Goal: Task Accomplishment & Management: Manage account settings

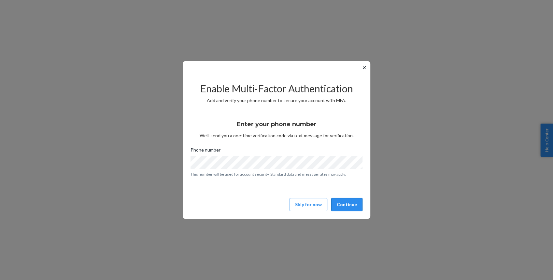
click at [352, 203] on button "Continue" at bounding box center [346, 204] width 31 height 13
click at [348, 202] on button "Continue" at bounding box center [346, 204] width 31 height 13
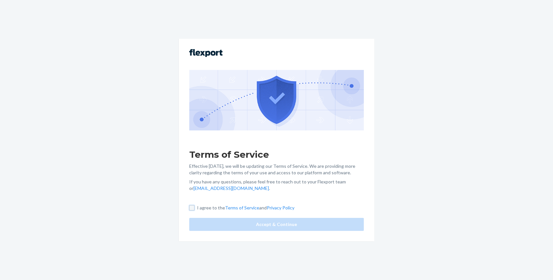
click at [191, 208] on input "I agree to the Terms of Service and Privacy Policy" at bounding box center [191, 207] width 5 height 5
checkbox input "true"
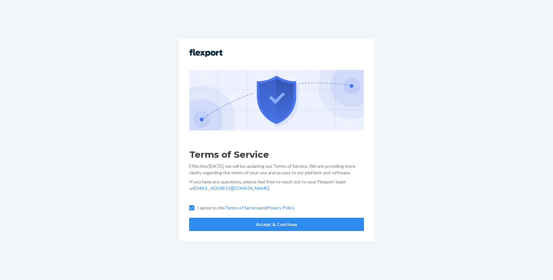
click at [238, 229] on button "Accept & Continue" at bounding box center [276, 224] width 174 height 13
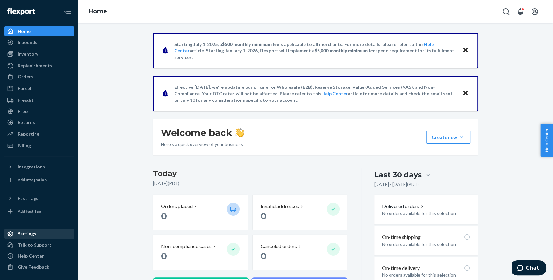
click at [36, 235] on div "Settings" at bounding box center [39, 233] width 69 height 9
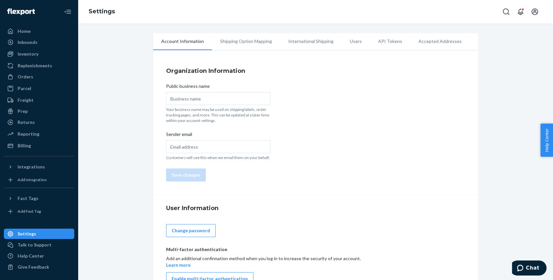
type input "Surf Dry LLC"
click at [350, 42] on li "Users" at bounding box center [355, 41] width 28 height 16
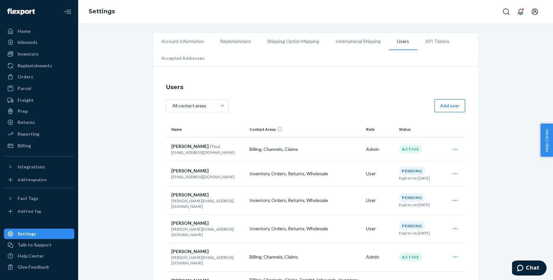
click at [448, 104] on button "Add user" at bounding box center [449, 105] width 31 height 13
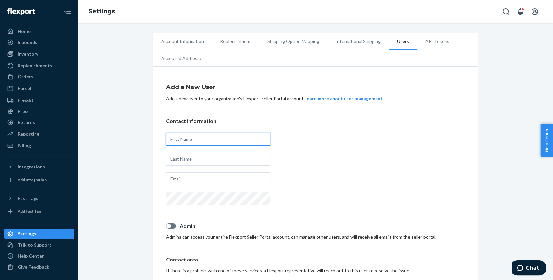
click at [189, 136] on input "text" at bounding box center [218, 139] width 104 height 13
type input "[PERSON_NAME]"
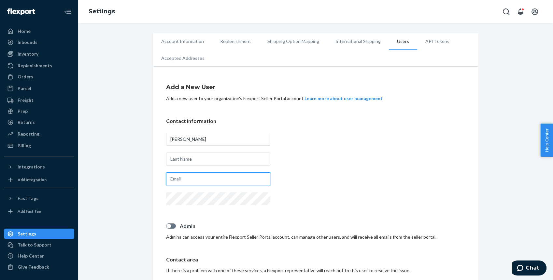
paste input "[EMAIL_ADDRESS][DOMAIN_NAME]"
type input "[EMAIL_ADDRESS][DOMAIN_NAME]"
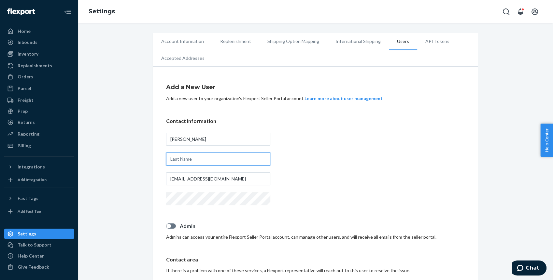
click at [183, 159] on input "text" at bounding box center [218, 159] width 104 height 13
type input "[PERSON_NAME]"
click at [345, 198] on div "Contact information [PERSON_NAME] [PERSON_NAME][EMAIL_ADDRESS][DOMAIN_NAME]" at bounding box center [315, 163] width 299 height 90
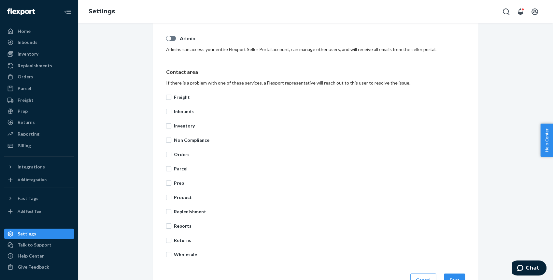
scroll to position [195, 0]
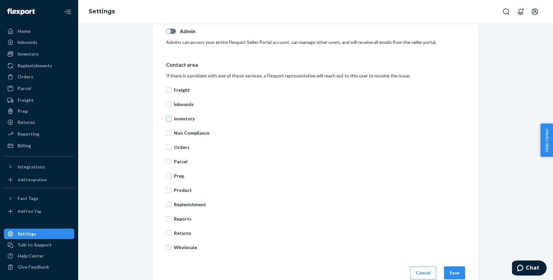
click at [169, 118] on input "Inventory" at bounding box center [168, 118] width 5 height 5
checkbox input "true"
click at [170, 148] on input "Orders" at bounding box center [168, 147] width 5 height 5
checkbox input "true"
click at [170, 233] on input "Returns" at bounding box center [168, 233] width 5 height 5
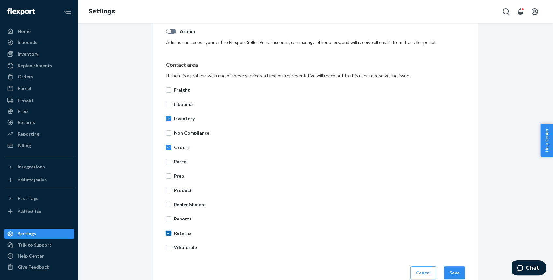
checkbox input "true"
click at [168, 190] on input "Product" at bounding box center [168, 190] width 5 height 5
checkbox input "true"
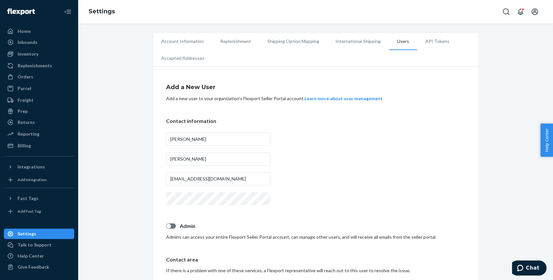
scroll to position [207, 0]
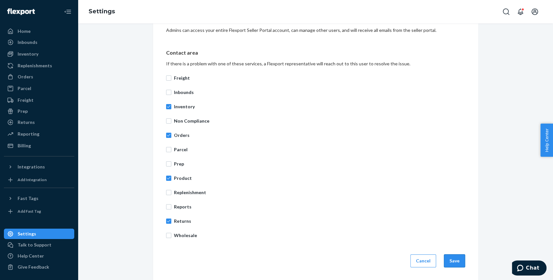
click at [460, 261] on button "Save" at bounding box center [454, 261] width 21 height 13
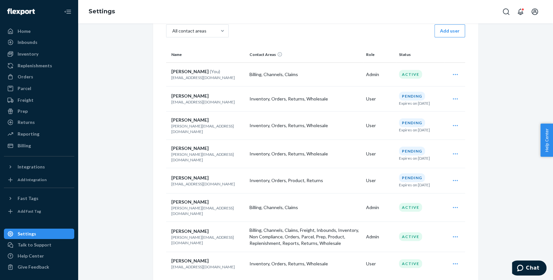
scroll to position [78, 0]
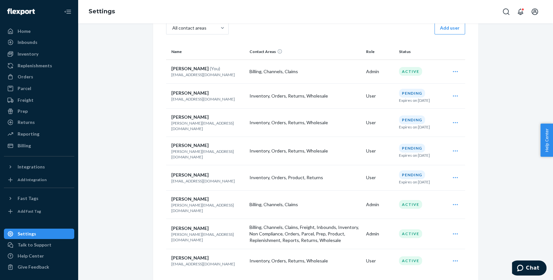
click at [453, 177] on icon "Open user actions" at bounding box center [454, 177] width 5 height 1
click at [327, 174] on td "Inventory, Orders, Product, Returns" at bounding box center [305, 177] width 117 height 25
click at [327, 174] on p "Inventory, Orders, Product, Returns" at bounding box center [304, 177] width 111 height 7
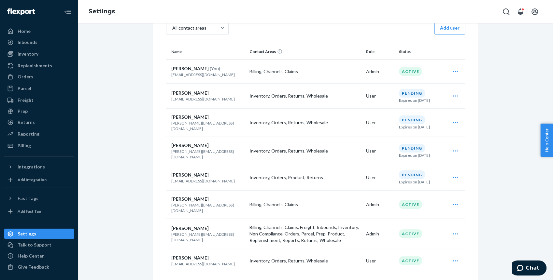
click at [421, 171] on div "Pending" at bounding box center [412, 175] width 26 height 9
click at [451, 198] on div "Edit Archive" at bounding box center [455, 204] width 17 height 13
click at [458, 174] on div "Resend invite [PERSON_NAME]" at bounding box center [455, 177] width 17 height 13
click at [416, 206] on span "Delete" at bounding box center [425, 208] width 40 height 5
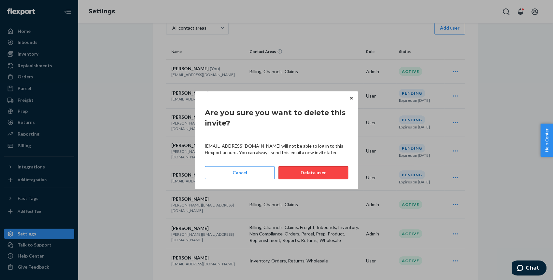
click at [333, 173] on button "Delete user" at bounding box center [313, 172] width 70 height 13
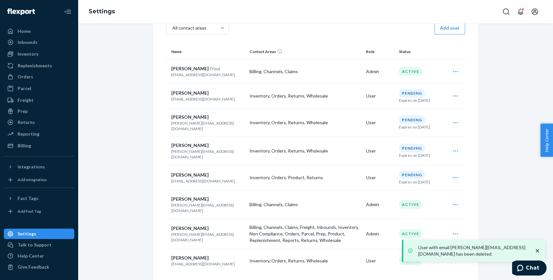
scroll to position [53, 0]
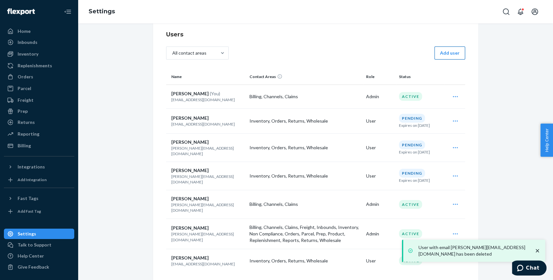
click at [446, 54] on button "Add user" at bounding box center [449, 53] width 31 height 13
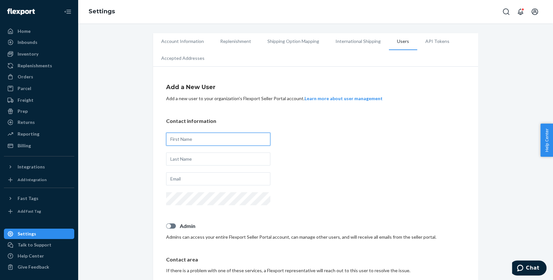
click at [235, 141] on input "text" at bounding box center [218, 139] width 104 height 13
click at [184, 136] on input "Tr" at bounding box center [218, 139] width 104 height 13
type input "[PERSON_NAME]"
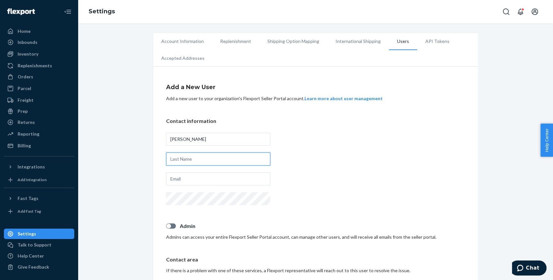
click at [189, 162] on input "text" at bounding box center [218, 159] width 104 height 13
type input "[PERSON_NAME]"
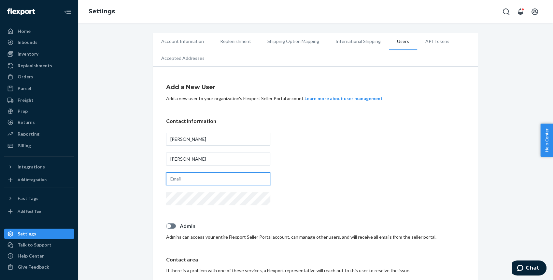
click at [187, 182] on input "text" at bounding box center [218, 179] width 104 height 13
type input "[EMAIL_ADDRESS][DOMAIN_NAME]"
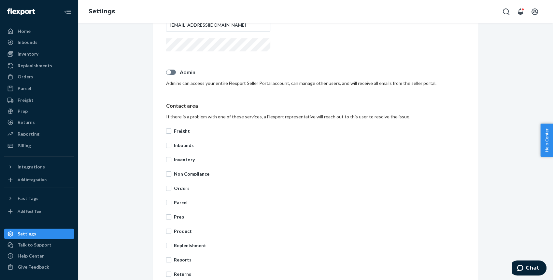
scroll to position [155, 0]
drag, startPoint x: 170, startPoint y: 159, endPoint x: 167, endPoint y: 162, distance: 4.4
click at [169, 159] on input "Inventory" at bounding box center [168, 158] width 5 height 5
checkbox input "true"
click at [169, 188] on input "Orders" at bounding box center [168, 187] width 5 height 5
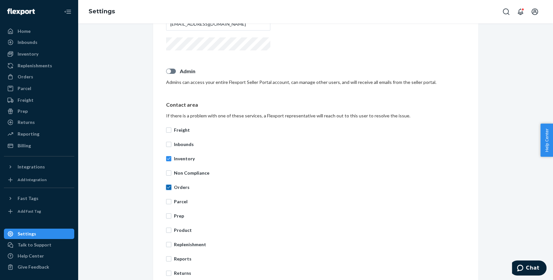
checkbox input "true"
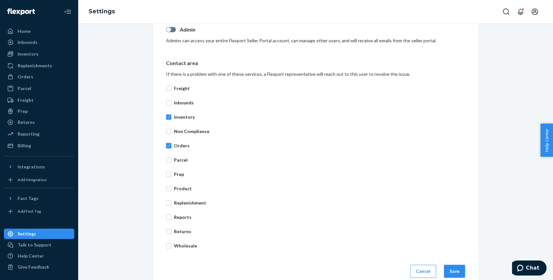
scroll to position [197, 0]
click at [169, 233] on input "Returns" at bounding box center [168, 231] width 5 height 5
checkbox input "true"
click at [166, 247] on input "Wholesale" at bounding box center [168, 245] width 5 height 5
checkbox input "true"
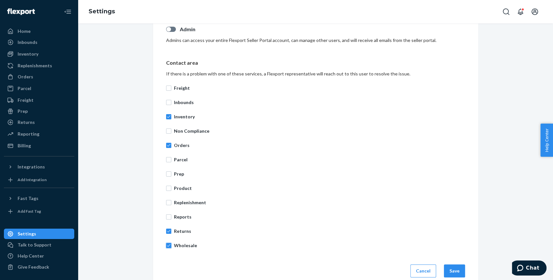
scroll to position [207, 0]
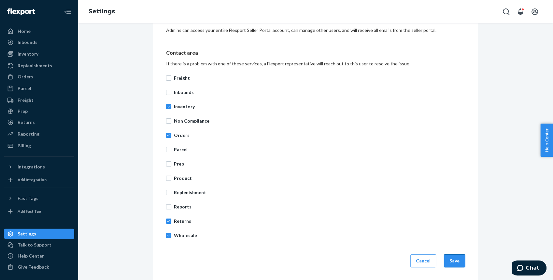
click at [453, 262] on button "Save" at bounding box center [454, 261] width 21 height 13
